Goal: Task Accomplishment & Management: Manage account settings

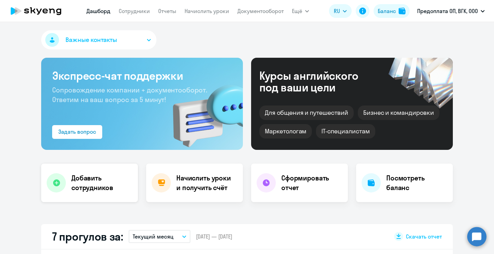
select select "30"
click at [135, 10] on link "Сотрудники" at bounding box center [134, 11] width 31 height 7
select select "30"
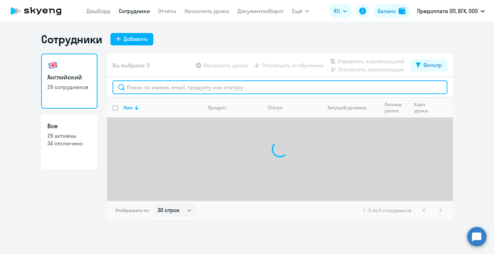
click at [181, 87] on input "text" at bounding box center [280, 87] width 335 height 14
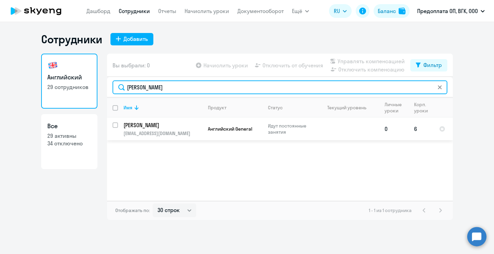
type input "[PERSON_NAME]"
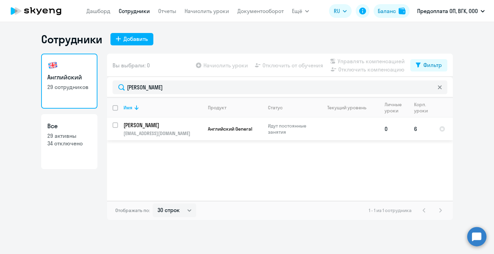
click at [116, 123] on input "select row 41636106" at bounding box center [120, 129] width 14 height 14
checkbox input "true"
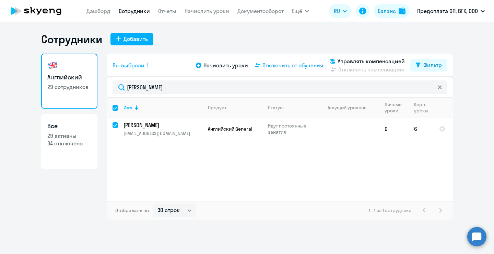
click at [280, 69] on span "Отключить от обучения" at bounding box center [293, 65] width 61 height 8
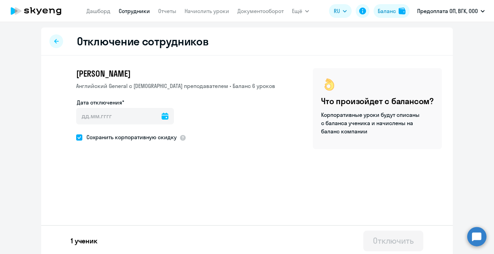
click at [162, 116] on icon at bounding box center [165, 116] width 7 height 7
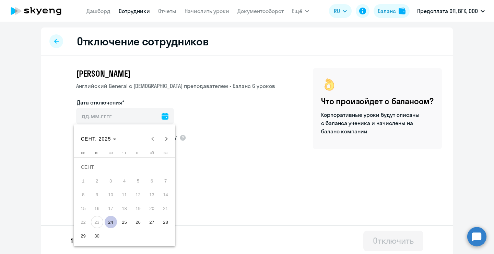
click at [109, 219] on span "24" at bounding box center [111, 222] width 12 height 12
type input "[DATE]"
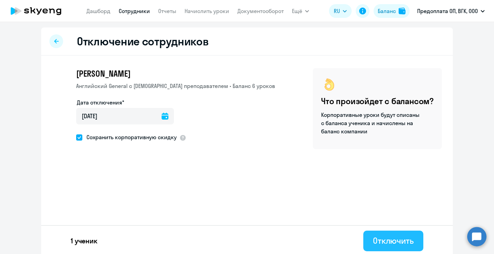
click at [376, 237] on div "Отключить" at bounding box center [393, 240] width 41 height 11
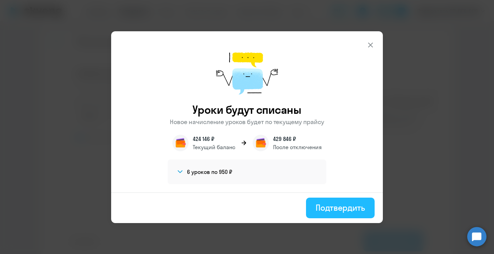
click at [329, 206] on div "Подтвердить" at bounding box center [340, 207] width 49 height 11
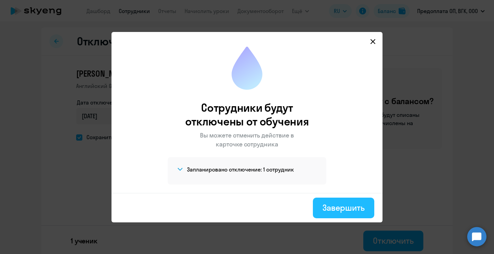
click at [342, 204] on div "Завершить" at bounding box center [344, 207] width 42 height 11
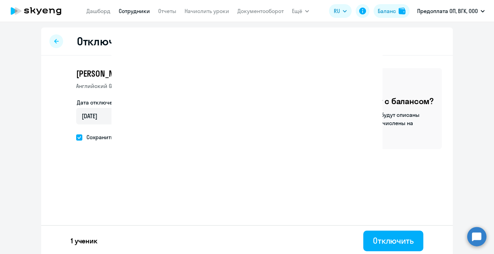
select select "30"
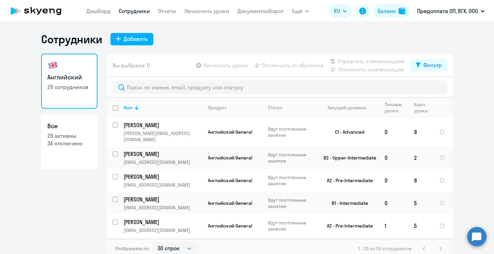
click at [50, 10] on icon at bounding box center [52, 11] width 6 height 5
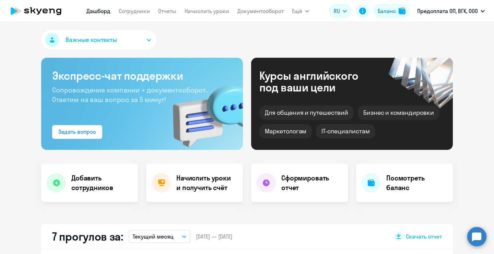
select select "30"
click at [320, 31] on div "Важные контакты" at bounding box center [247, 41] width 412 height 22
